Goal: Information Seeking & Learning: Learn about a topic

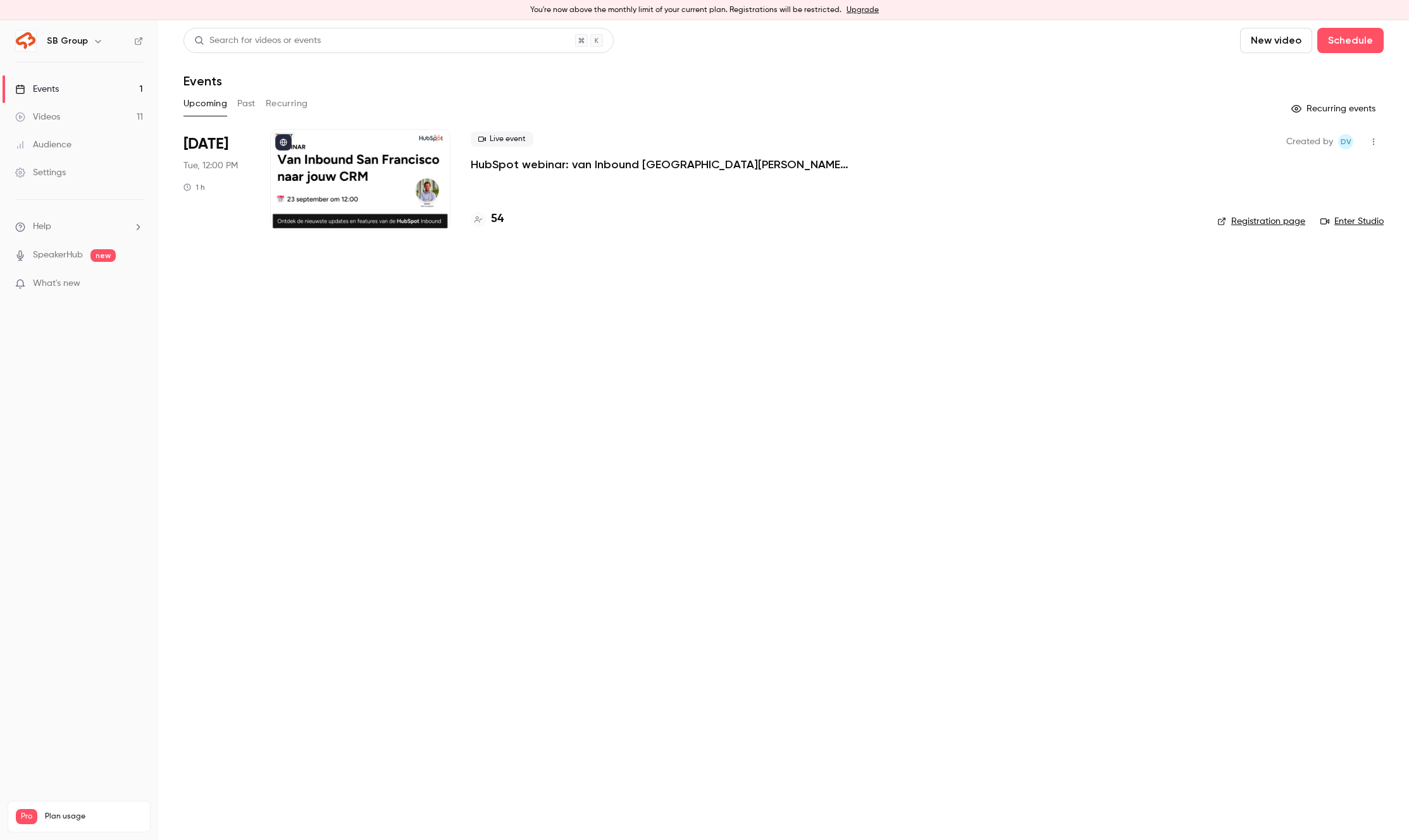
click at [763, 10] on div "You're now above the monthly limit of your current plan. Registrations will be …" at bounding box center [704, 10] width 1409 height 20
click at [625, 163] on p "HubSpot webinar: van Inbound [GEOGRAPHIC_DATA][PERSON_NAME] jouw CRM" at bounding box center [661, 164] width 380 height 15
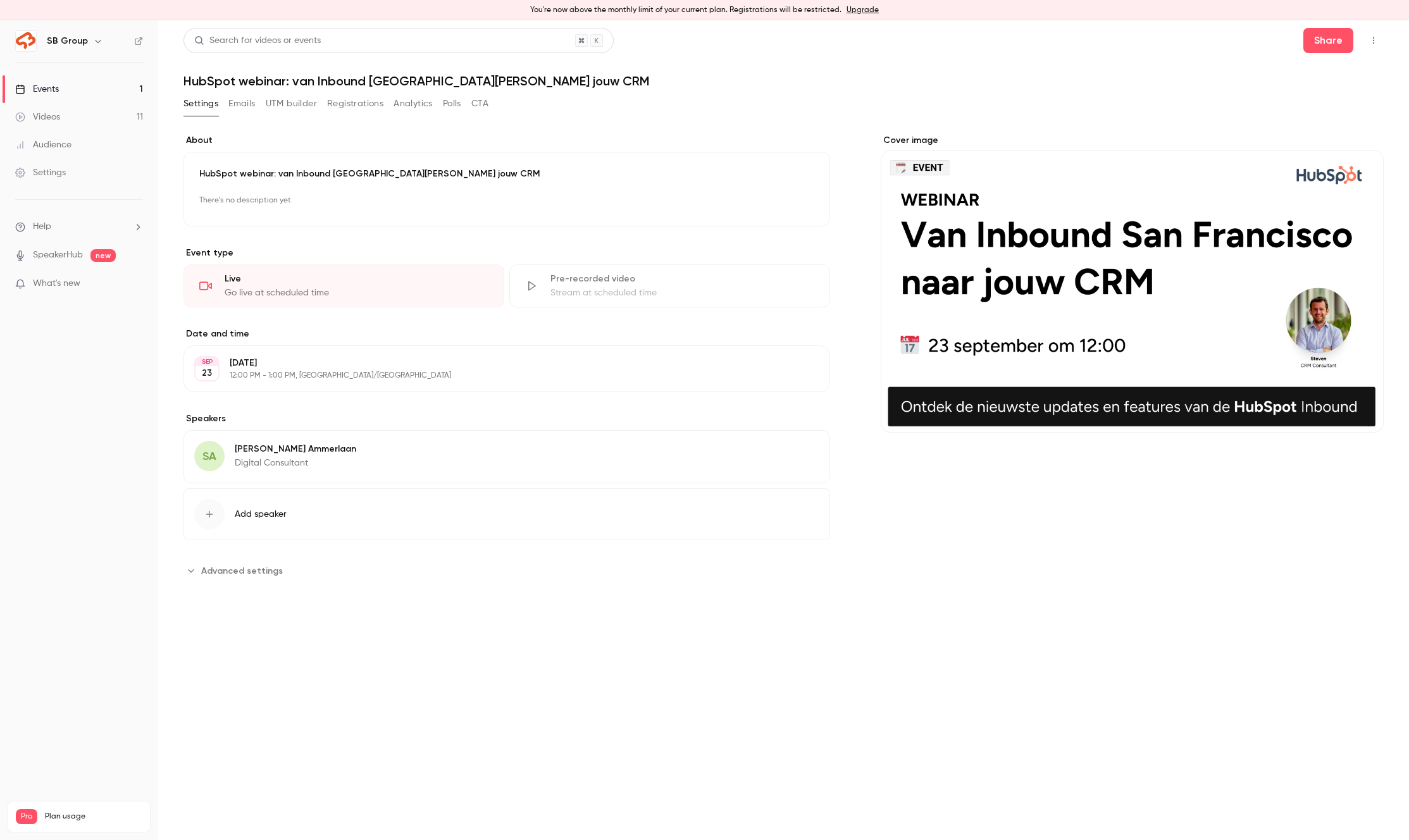
click at [369, 101] on button "Registrations" at bounding box center [355, 104] width 56 height 20
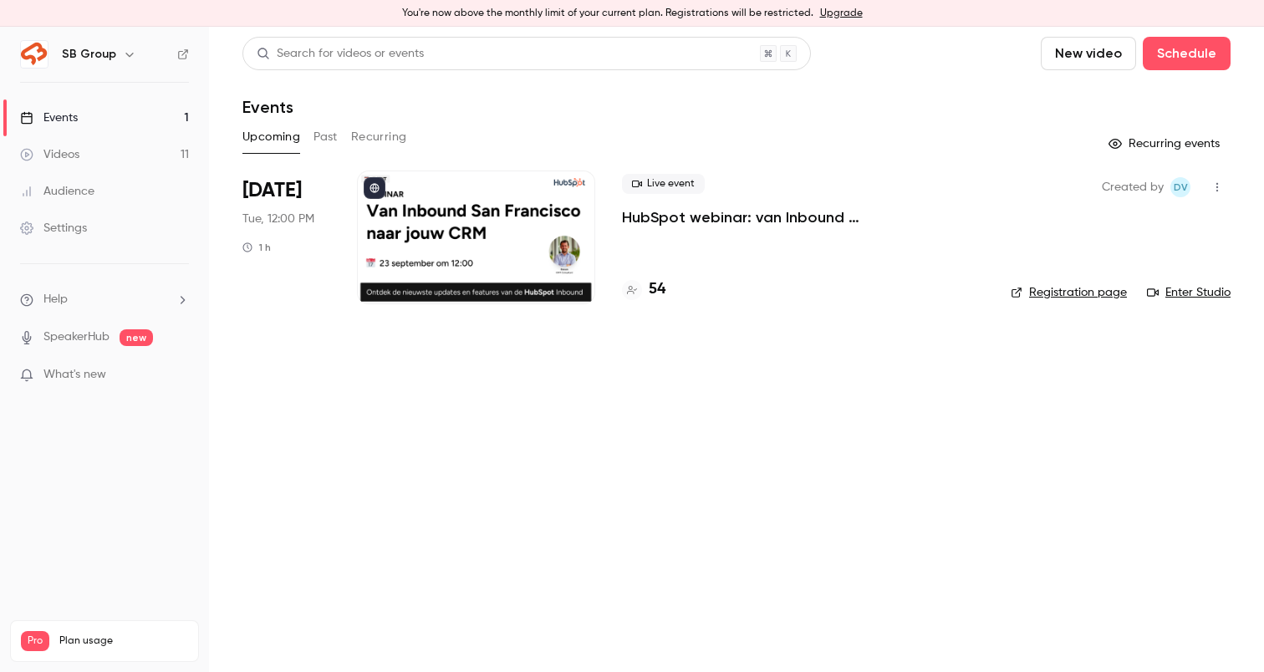
click at [144, 139] on link "Videos 11" at bounding box center [104, 154] width 209 height 37
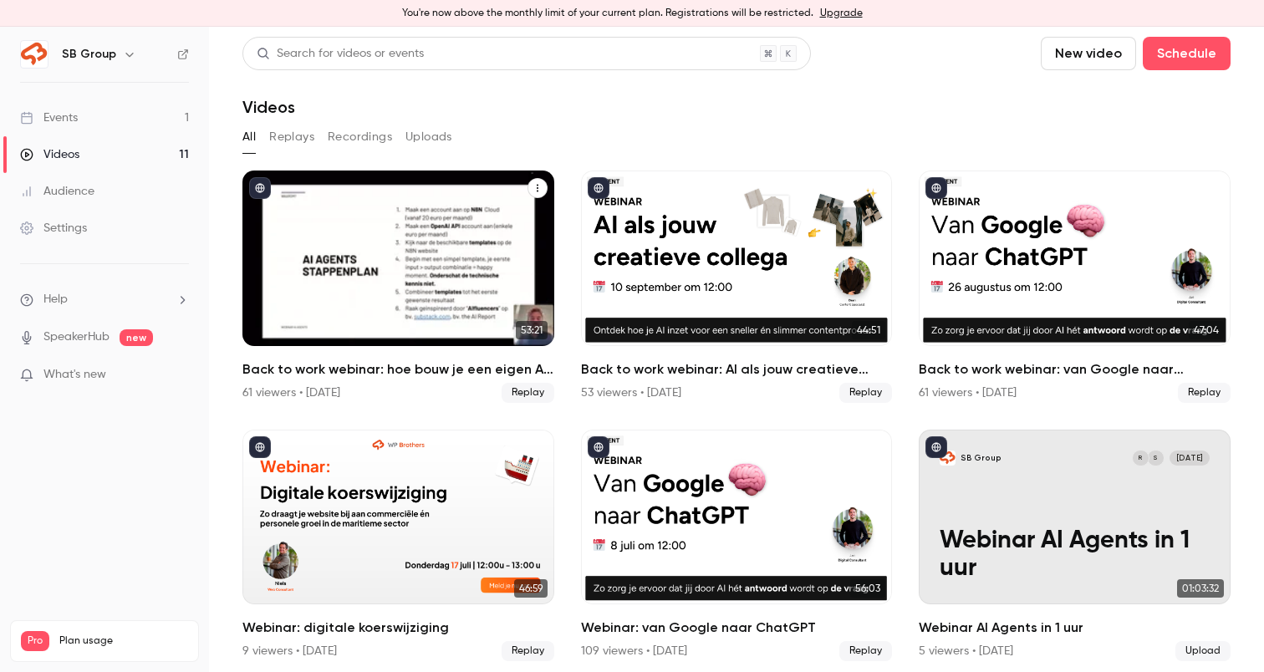
click at [456, 304] on div "Back to work webinar: hoe bouw je een eigen AI agent?" at bounding box center [398, 259] width 312 height 176
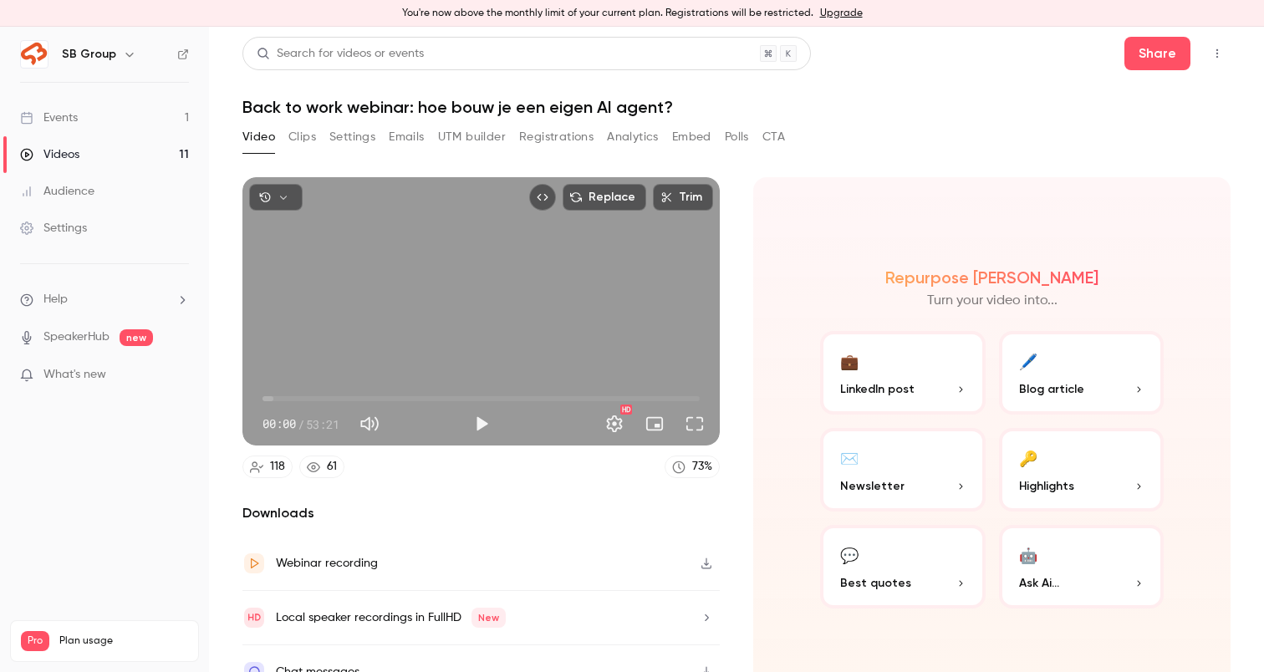
click at [538, 139] on button "Registrations" at bounding box center [556, 137] width 74 height 27
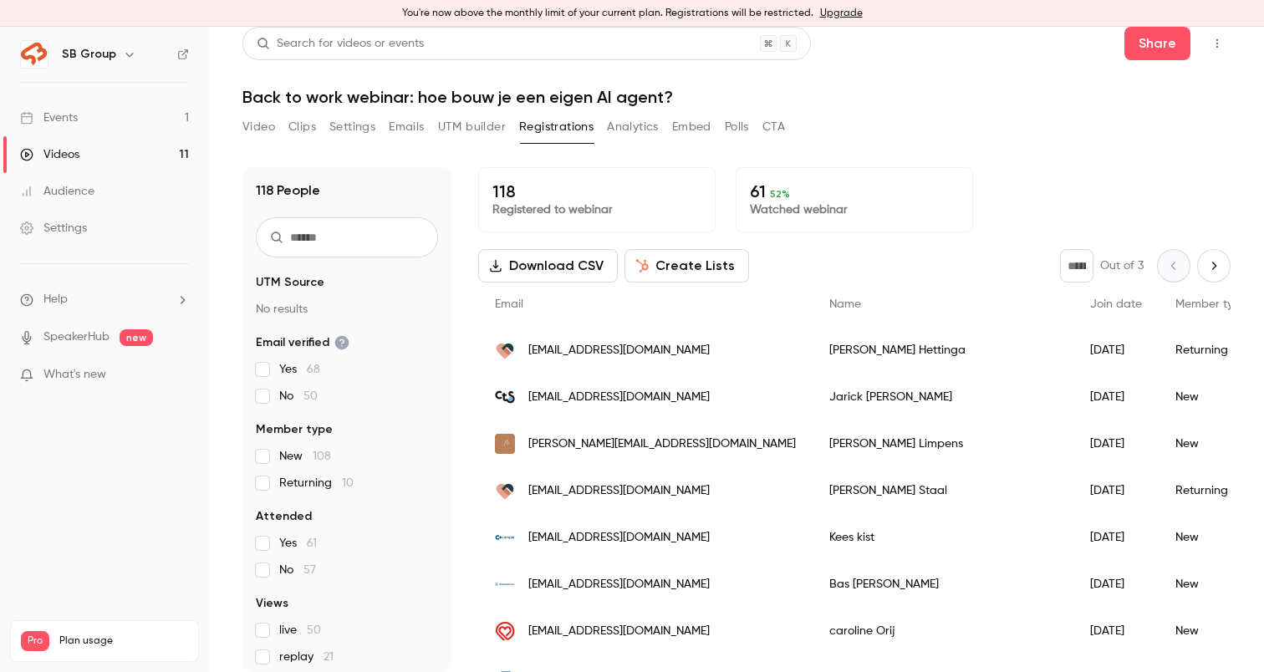
click at [268, 128] on button "Video" at bounding box center [258, 127] width 33 height 27
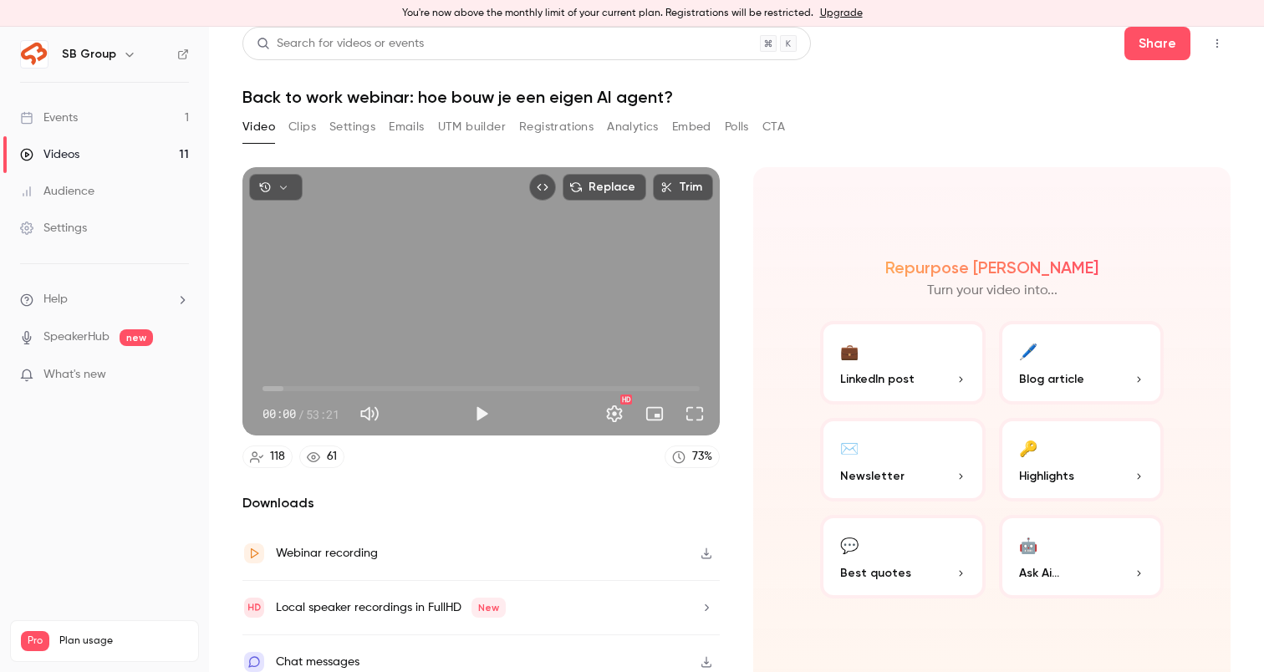
scroll to position [27, 0]
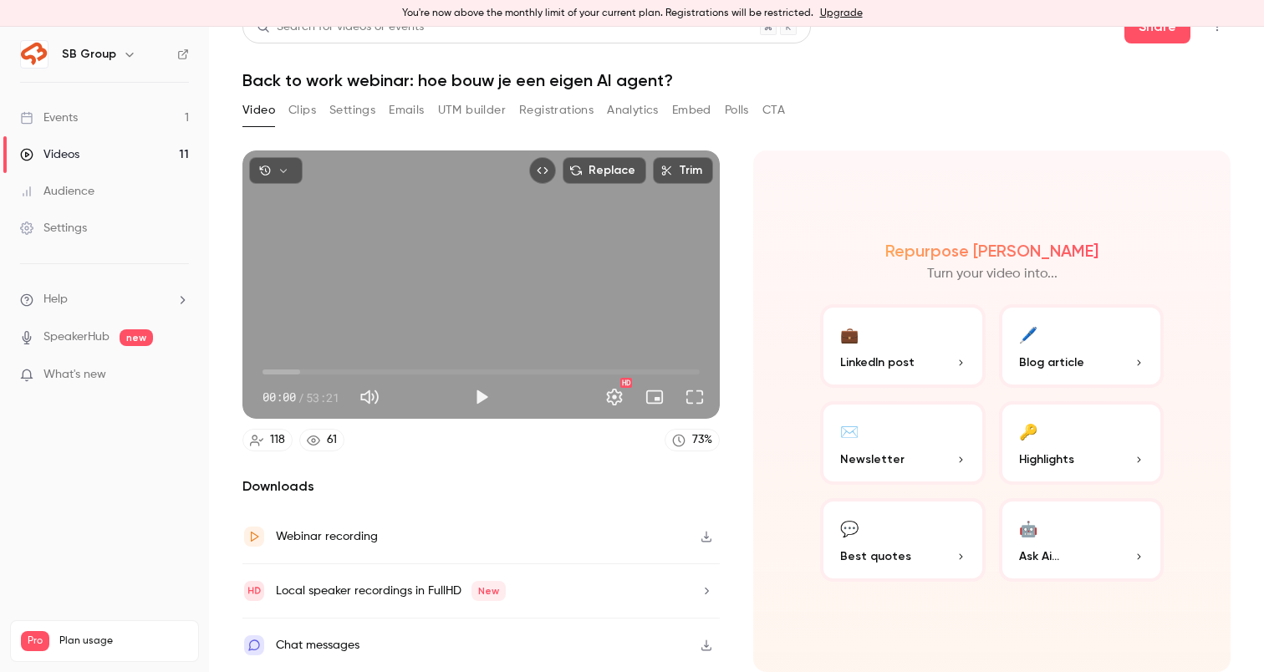
click at [897, 336] on button "💼 LinkedIn post" at bounding box center [903, 346] width 166 height 84
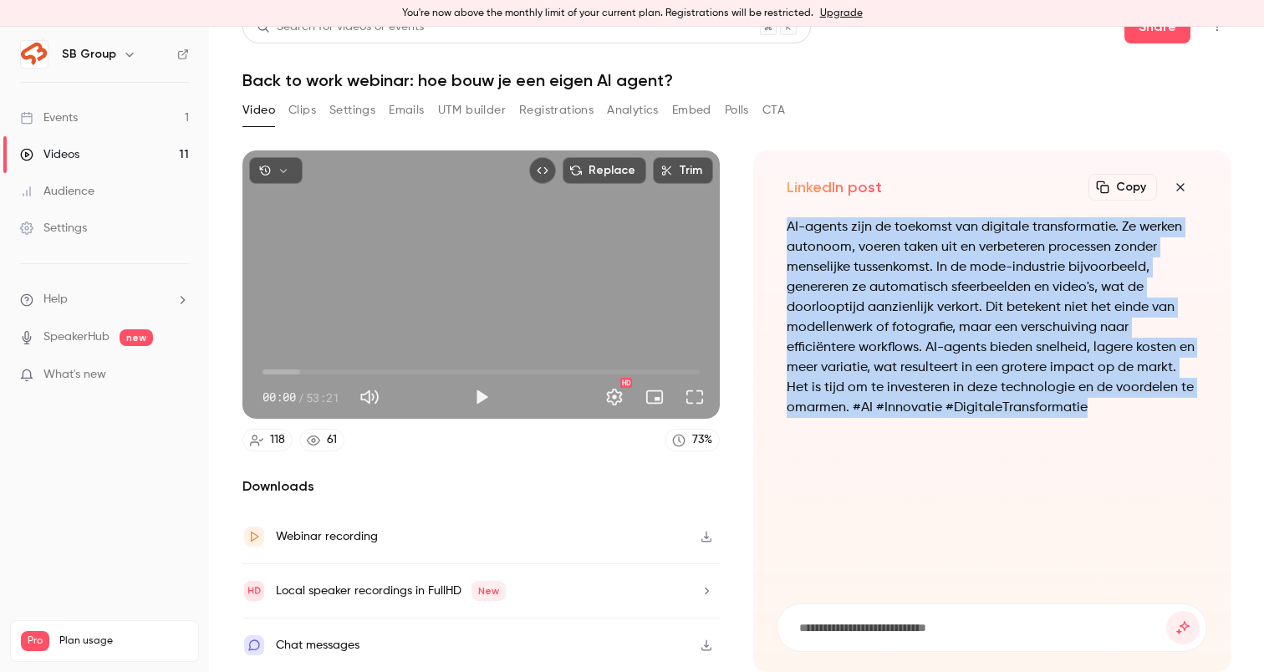
drag, startPoint x: 1088, startPoint y: 405, endPoint x: 780, endPoint y: 222, distance: 358.0
click at [780, 222] on div "AI-agents zijn de toekomst van digitale transformatie. Ze werken autonoom, voer…" at bounding box center [992, 400] width 431 height 366
copy p "AI-agents zijn de toekomst van digitale transformatie. Ze werken autonoom, voer…"
click at [1176, 186] on icon "button" at bounding box center [1180, 187] width 20 height 13
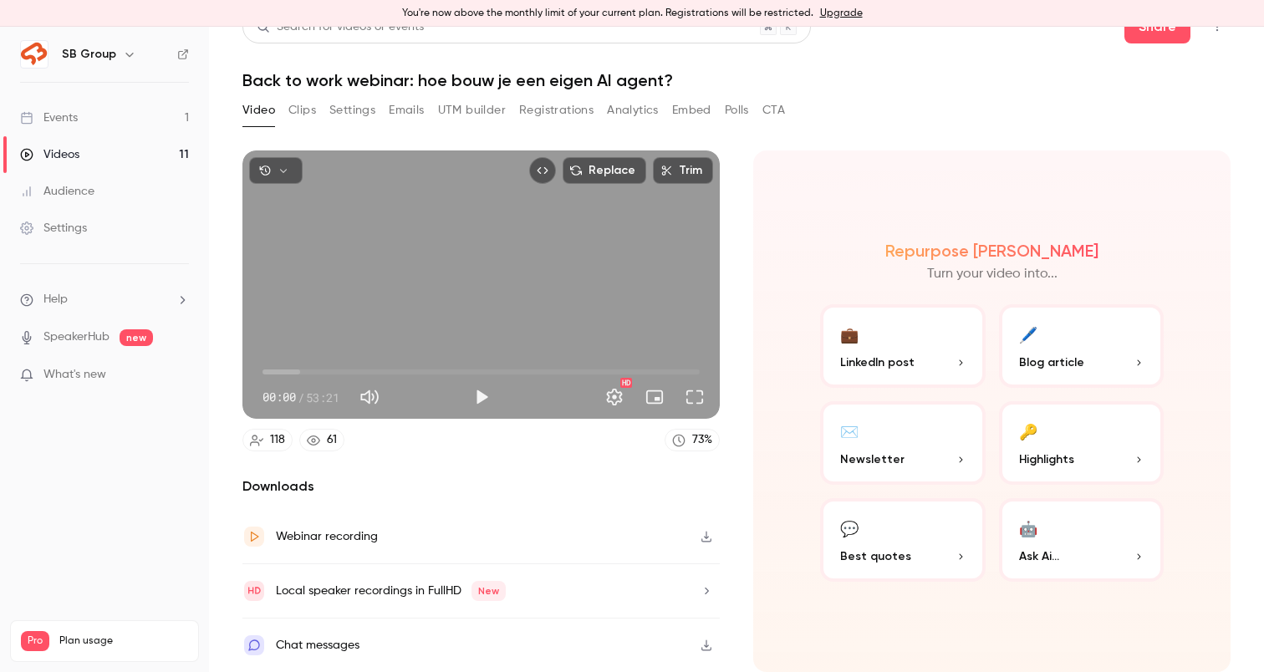
click at [1073, 363] on span "Blog article" at bounding box center [1051, 363] width 65 height 18
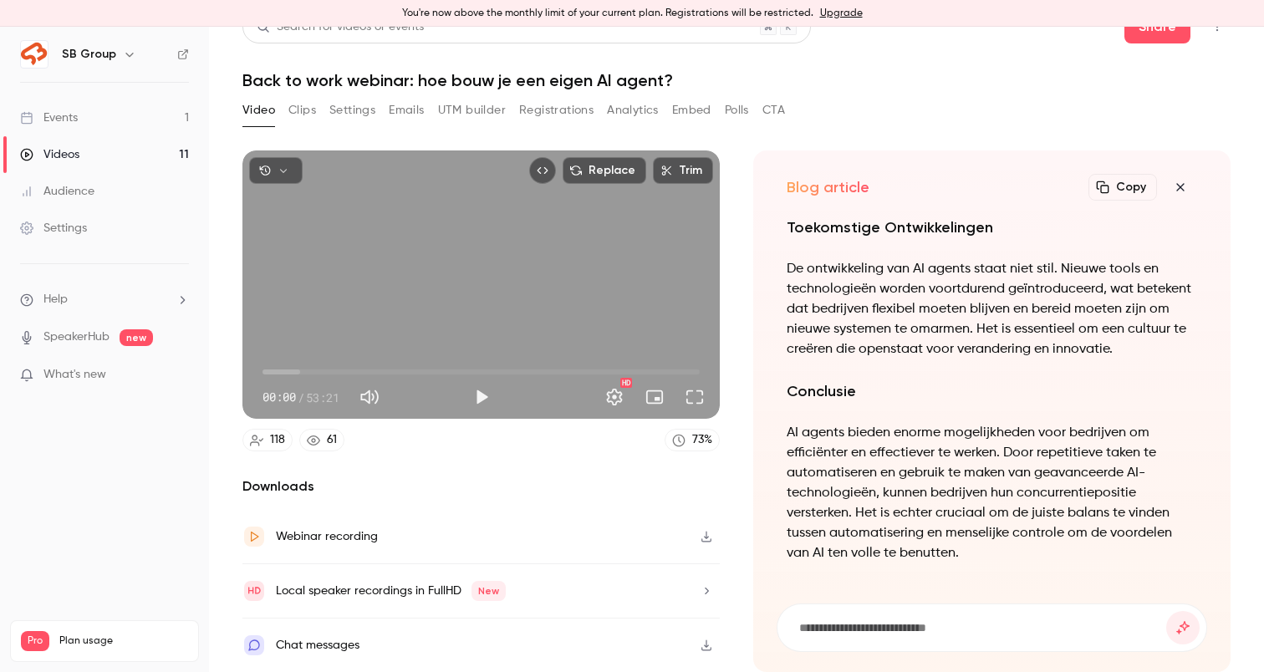
click at [1104, 184] on icon "button" at bounding box center [1102, 187] width 13 height 13
click at [1172, 188] on icon "button" at bounding box center [1180, 187] width 20 height 13
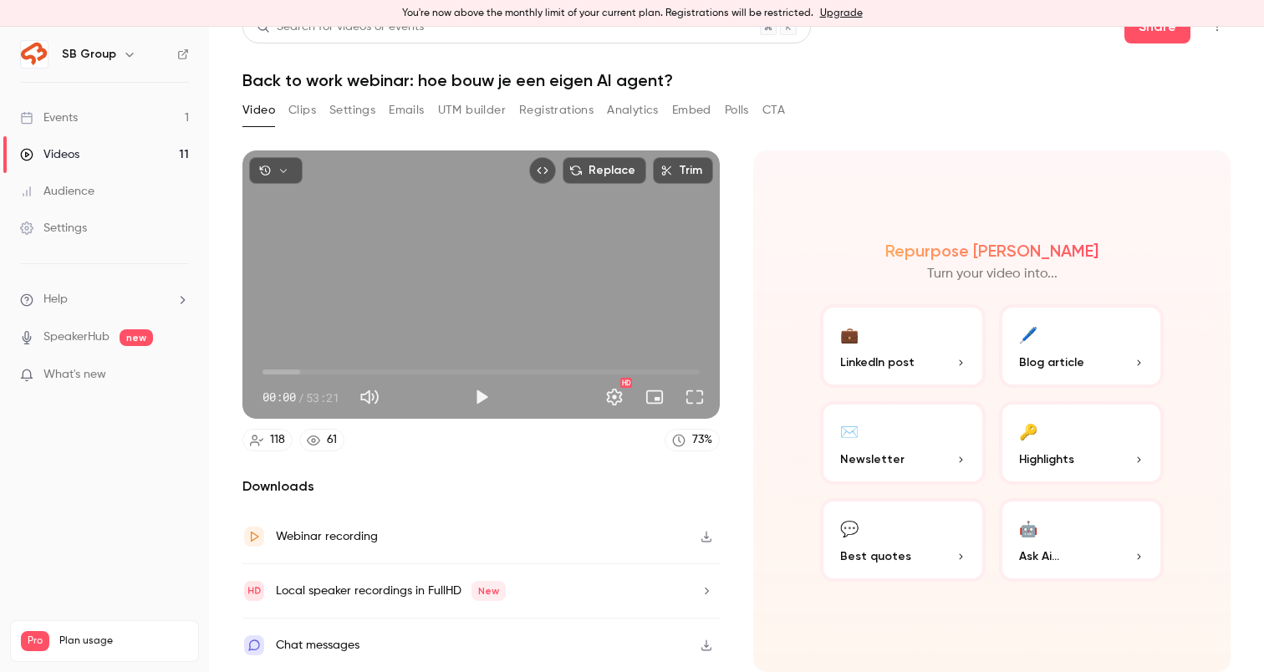
click at [1133, 412] on button "🔑 Highlights" at bounding box center [1082, 443] width 166 height 84
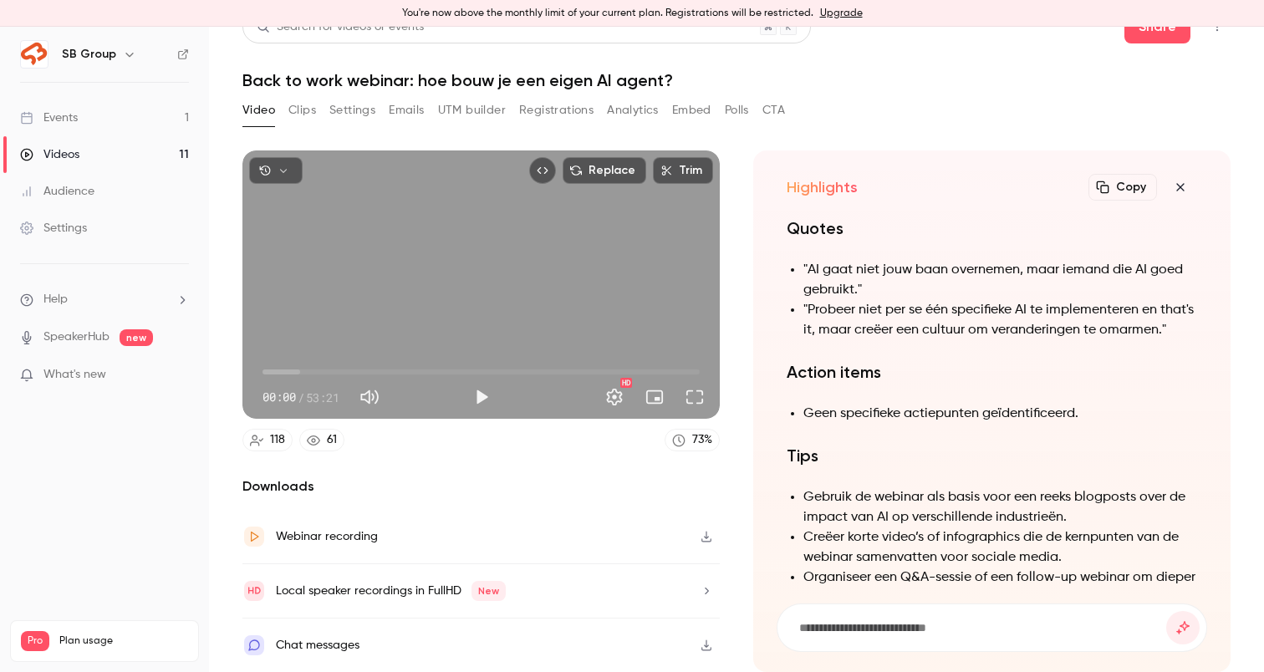
scroll to position [-107, 0]
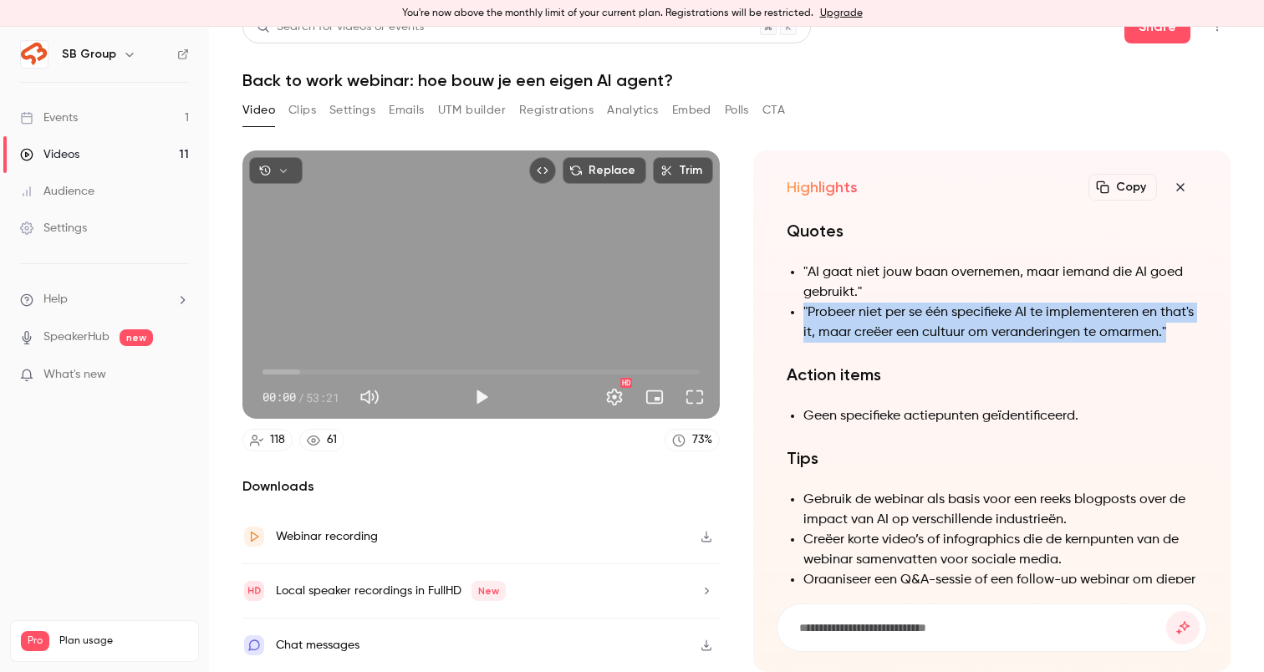
drag, startPoint x: 902, startPoint y: 329, endPoint x: 794, endPoint y: 287, distance: 116.0
click at [803, 303] on li ""Probeer niet per se één specifieke AI te implementeren en that's it, maar creë…" at bounding box center [1000, 323] width 394 height 40
copy li ""Probeer niet per se één specifieke AI te implementeren en that's it, maar creë…"
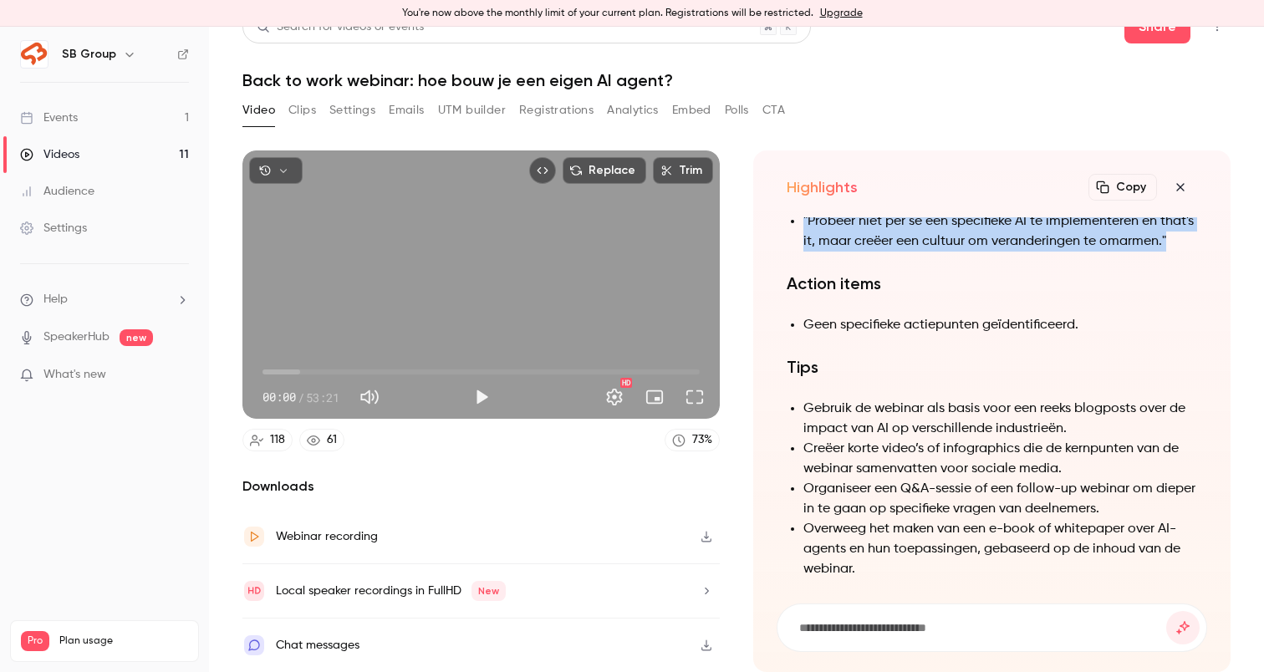
scroll to position [0, 0]
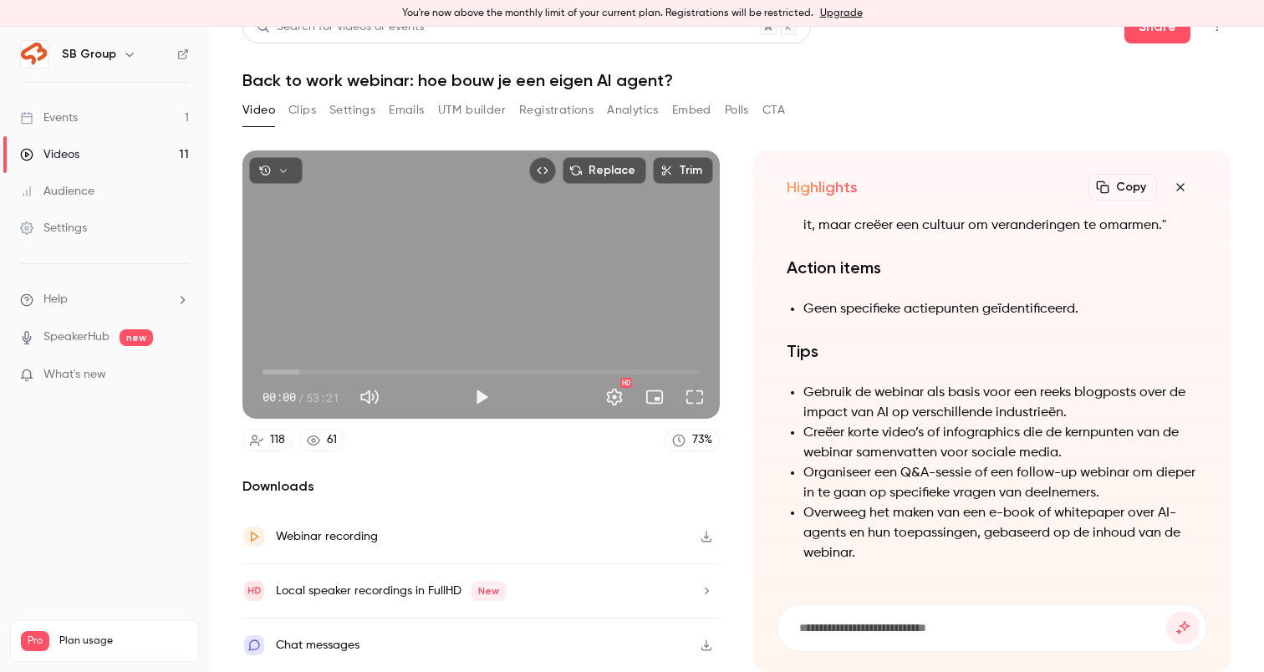
click at [834, 391] on li "Gebruik de webinar als basis voor een reeks blogposts over de impact van AI op …" at bounding box center [1000, 403] width 394 height 40
click at [804, 418] on li "Gebruik de webinar als basis voor een reeks blogposts over de impact van AI op …" at bounding box center [1000, 403] width 394 height 40
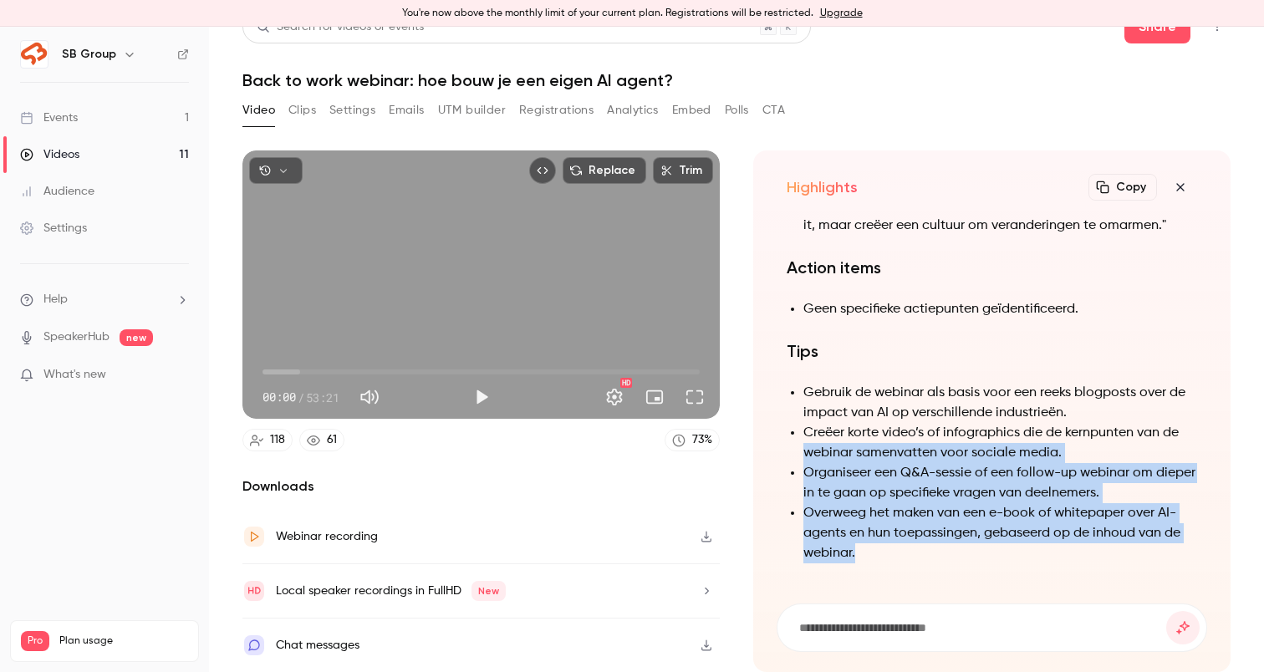
drag, startPoint x: 804, startPoint y: 458, endPoint x: 853, endPoint y: 564, distance: 116.0
click at [853, 564] on div "Summary De webinar, gepresenteerd door Rob Ammelaan, richt zich op het bouwen v…" at bounding box center [992, 64] width 411 height 1040
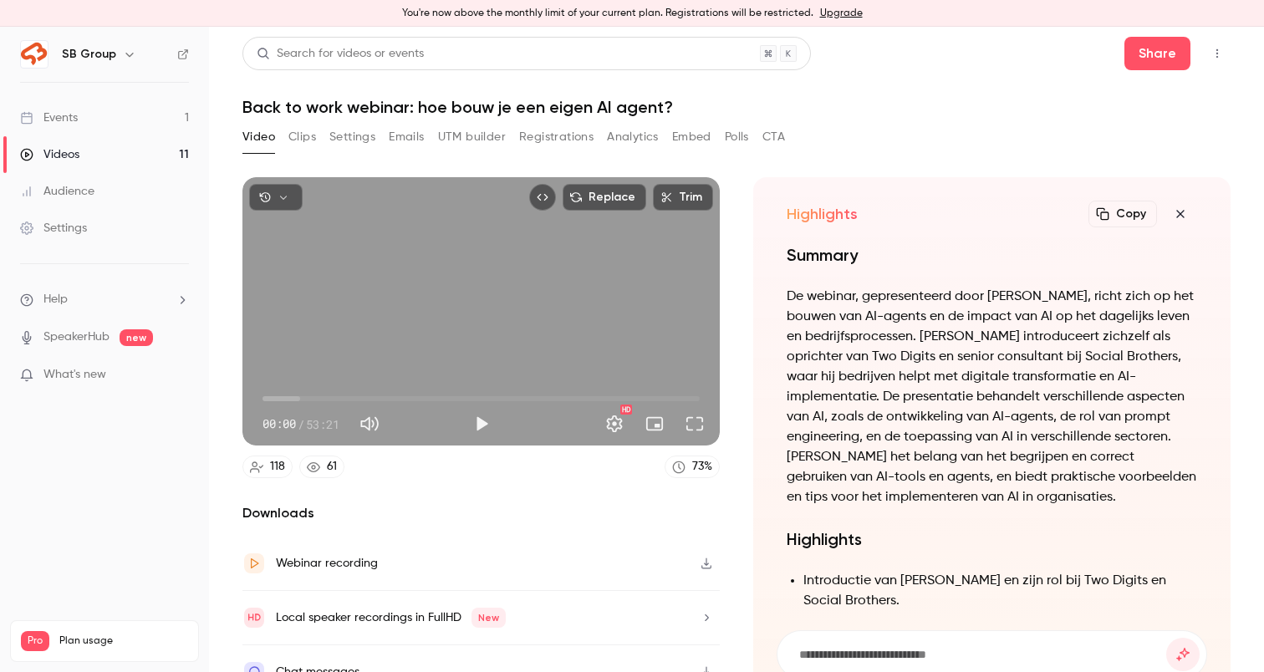
click at [1182, 207] on button "button" at bounding box center [1180, 213] width 33 height 33
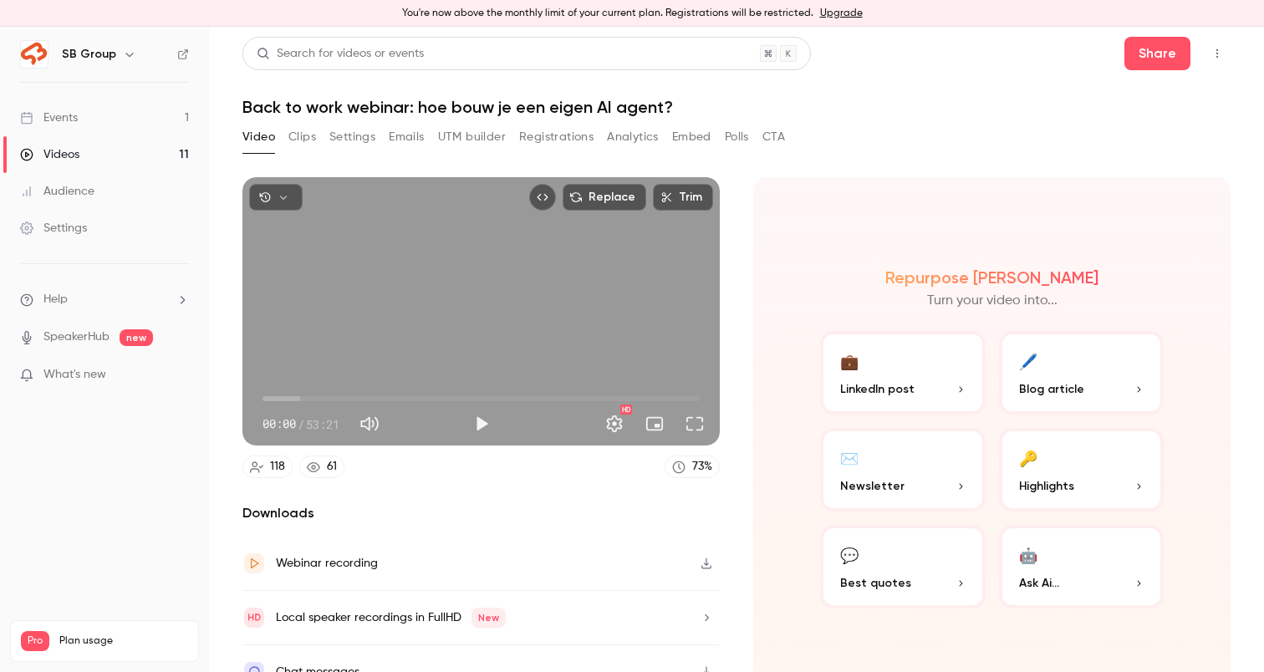
scroll to position [27, 0]
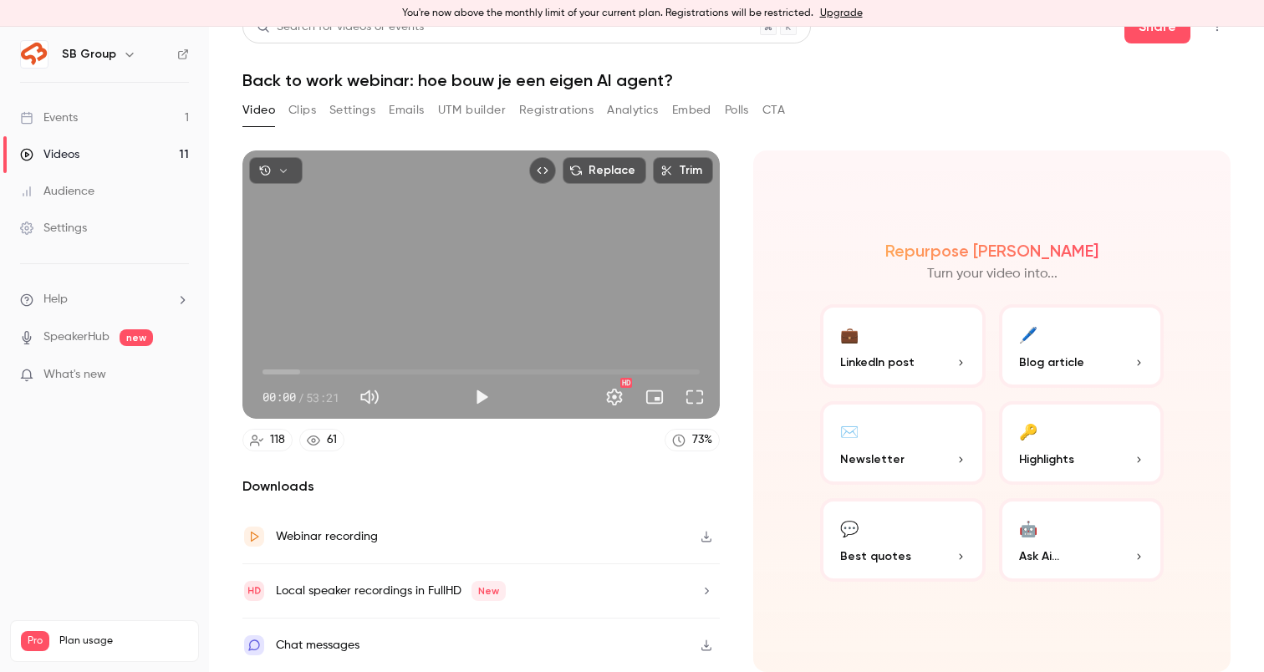
click at [880, 543] on button "💬 Best quotes" at bounding box center [903, 540] width 166 height 84
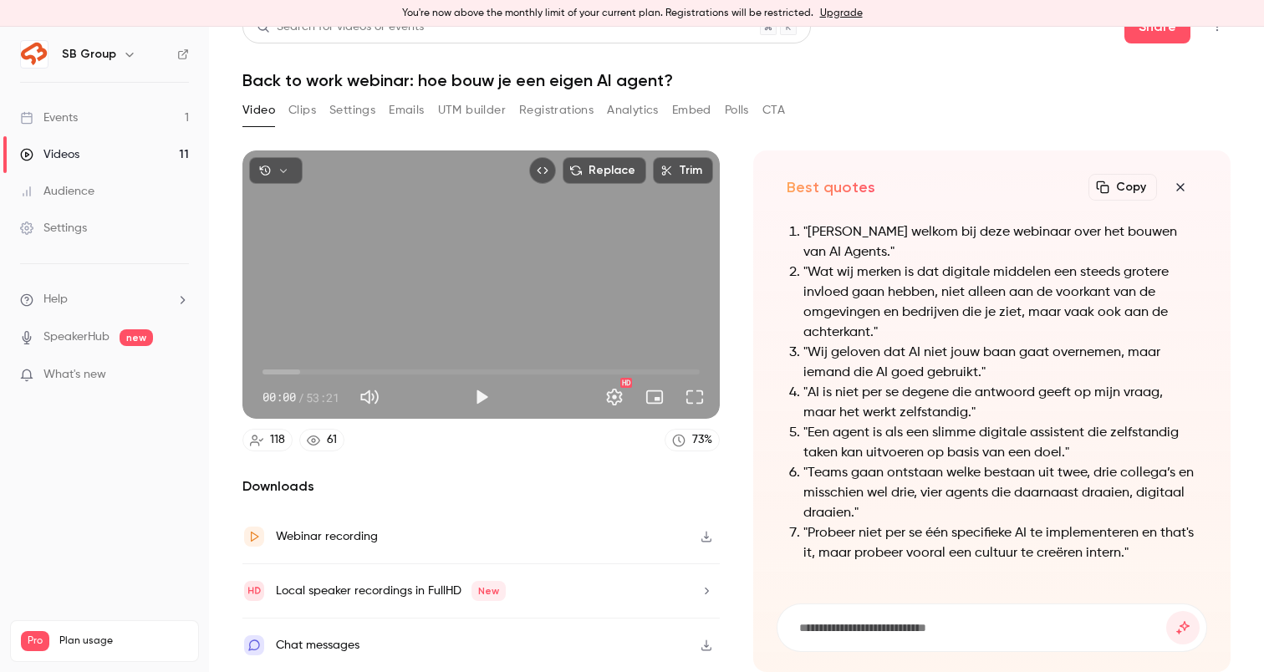
scroll to position [0, 0]
click at [1186, 186] on icon "button" at bounding box center [1180, 187] width 20 height 13
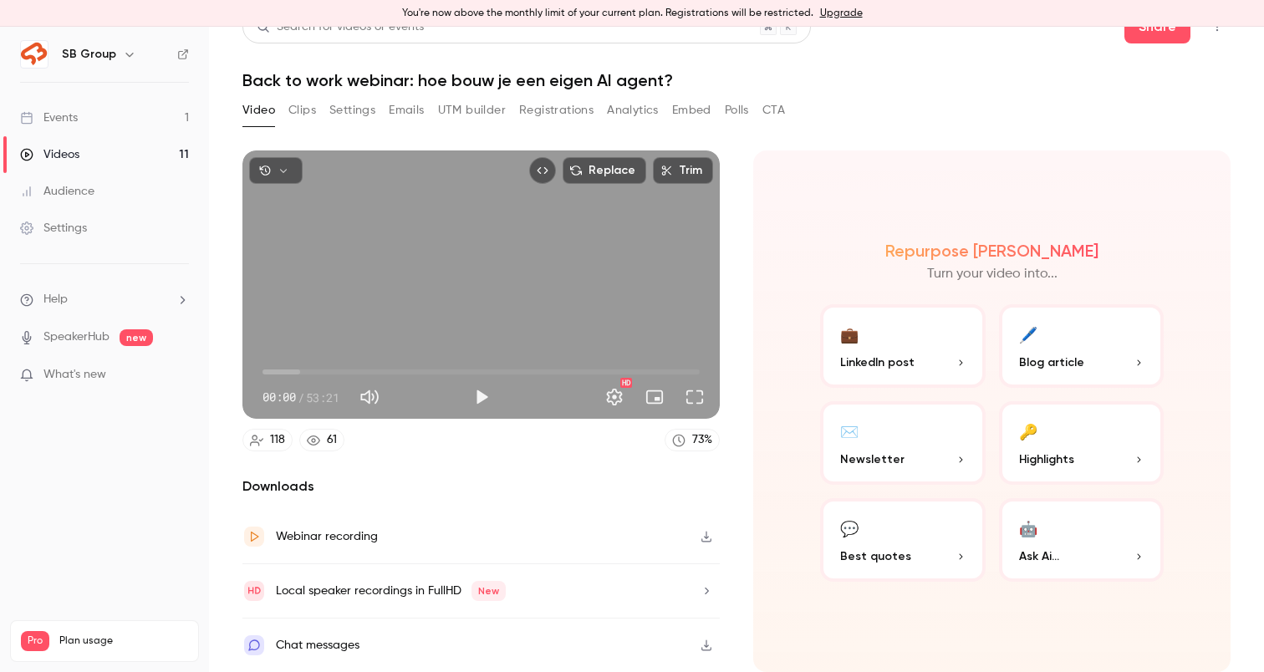
click at [869, 464] on span "Newsletter" at bounding box center [872, 460] width 64 height 18
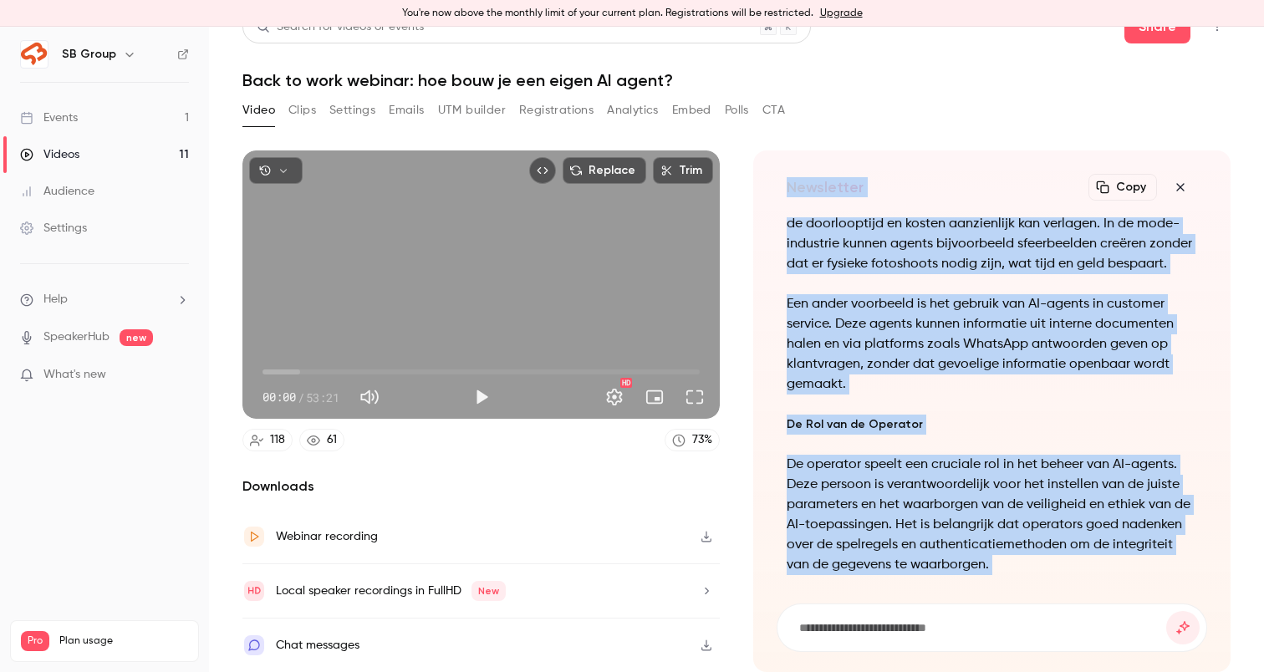
scroll to position [-880, 0]
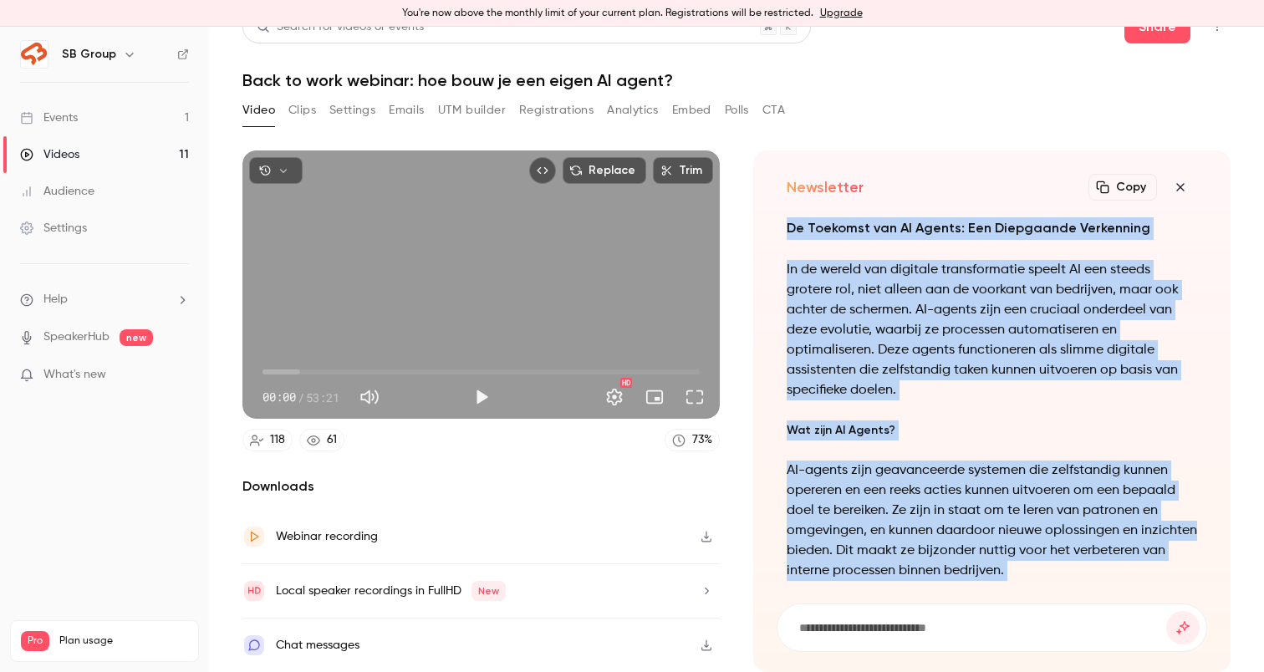
drag, startPoint x: 1069, startPoint y: 551, endPoint x: 773, endPoint y: 212, distance: 449.7
click at [773, 212] on div "Newsletter Copy Turn your video into... De Toekomst van AI Agents: Een Diepgaan…" at bounding box center [991, 411] width 477 height 522
copy div "De Toekomst van AI Agents: Een Diepgaande Verkenning In de wereld van digitale …"
